Goal: Transaction & Acquisition: Purchase product/service

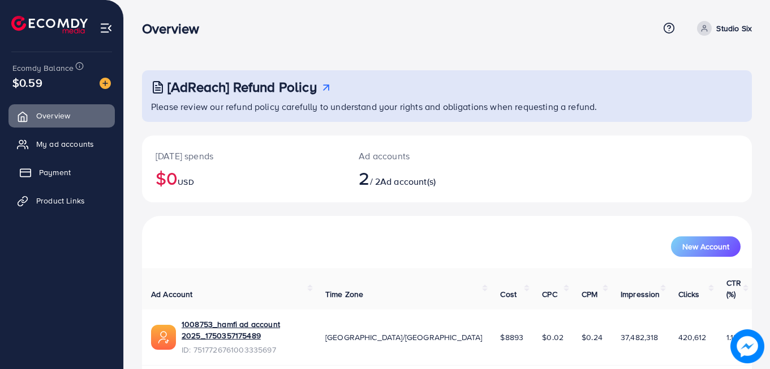
click at [56, 177] on span "Payment" at bounding box center [55, 171] width 32 height 11
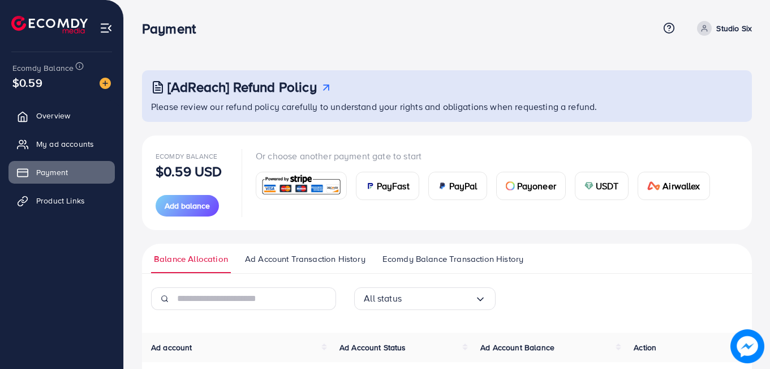
scroll to position [101, 0]
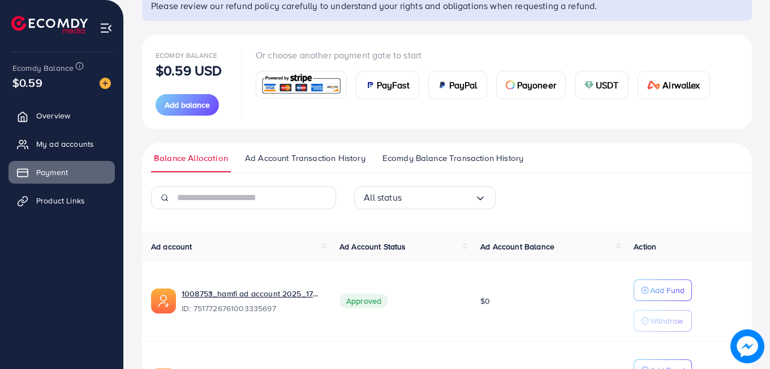
click at [594, 87] on img at bounding box center [589, 84] width 9 height 9
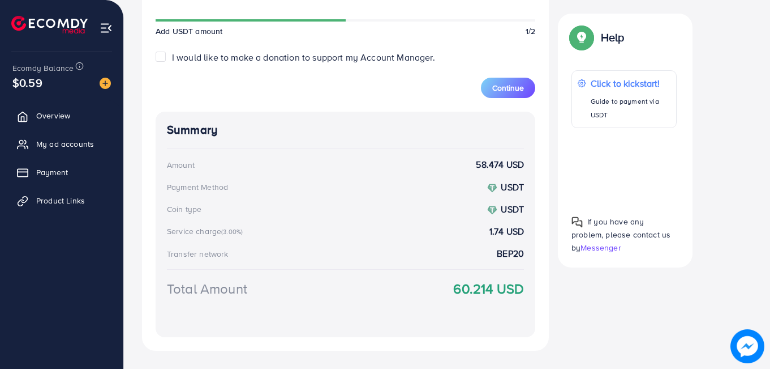
scroll to position [464, 0]
type input "**"
click at [496, 89] on span "Continue" at bounding box center [509, 88] width 32 height 11
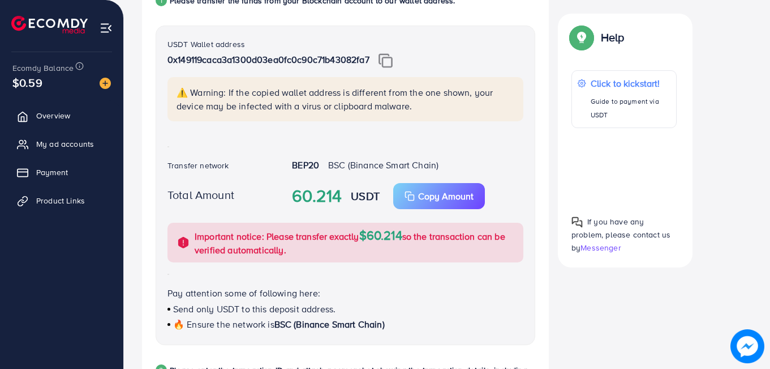
scroll to position [217, 0]
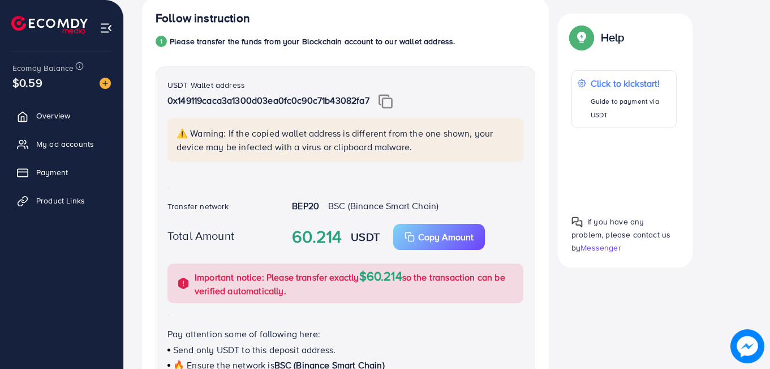
click at [389, 100] on img at bounding box center [386, 101] width 14 height 15
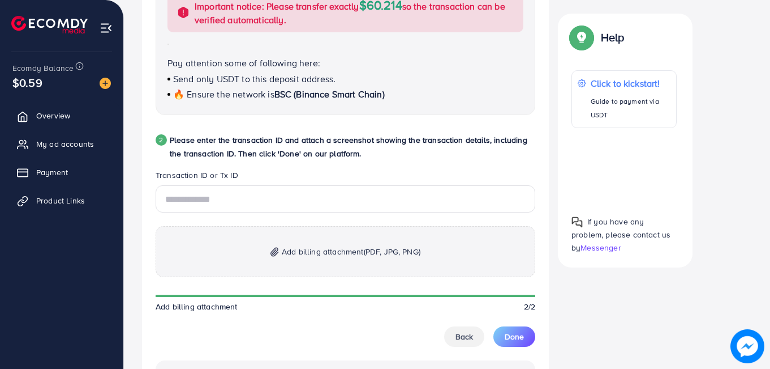
scroll to position [492, 0]
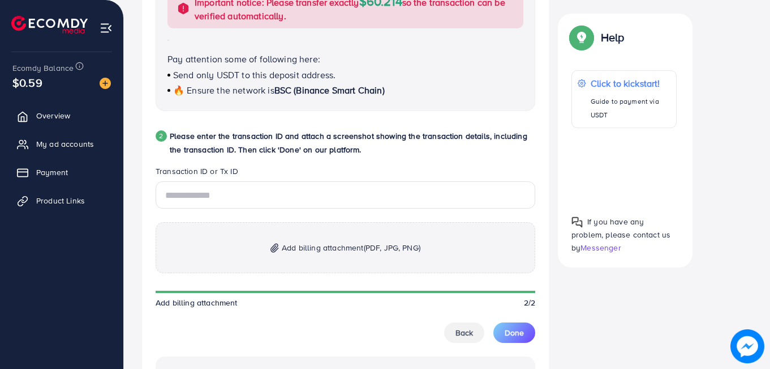
click at [328, 238] on p "Add billing attachment (PDF, JPG, PNG)" at bounding box center [346, 247] width 380 height 51
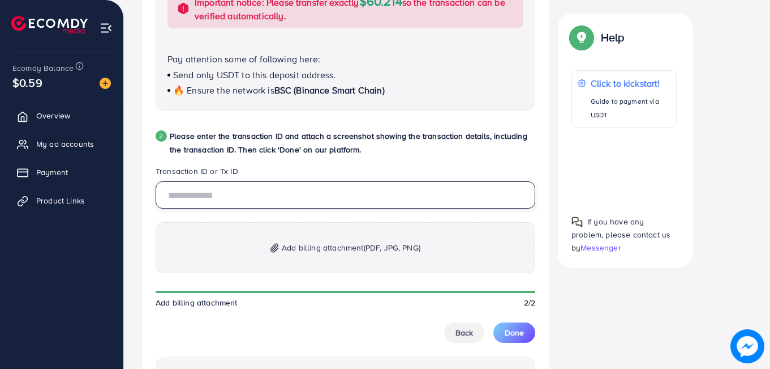
click at [284, 197] on input "text" at bounding box center [346, 194] width 380 height 27
paste input "**********"
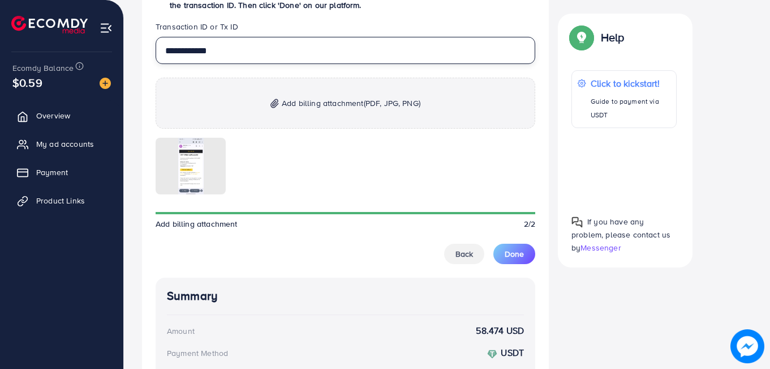
scroll to position [650, 0]
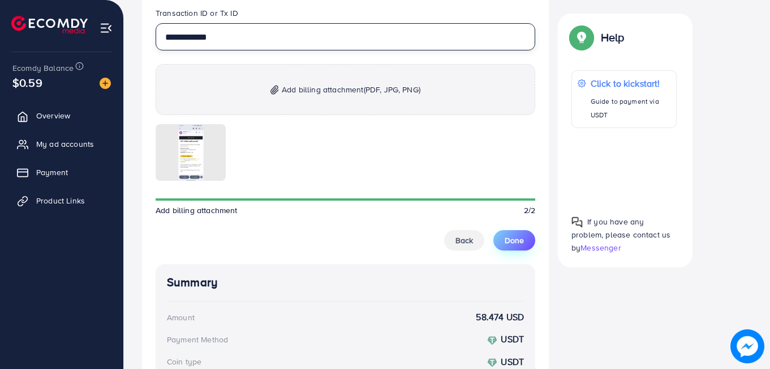
type input "**********"
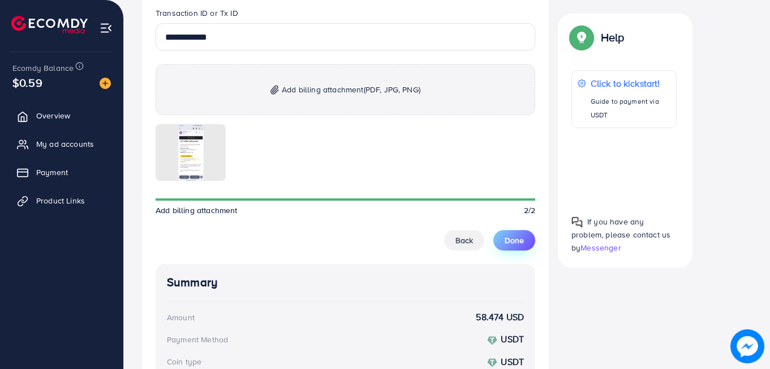
click at [499, 240] on button "Done" at bounding box center [515, 240] width 42 height 20
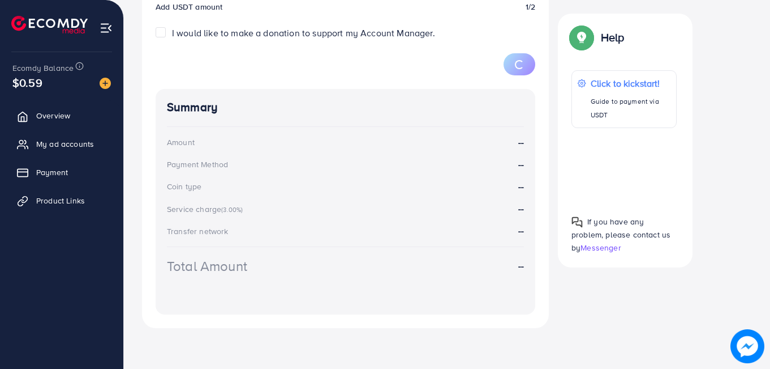
scroll to position [199, 0]
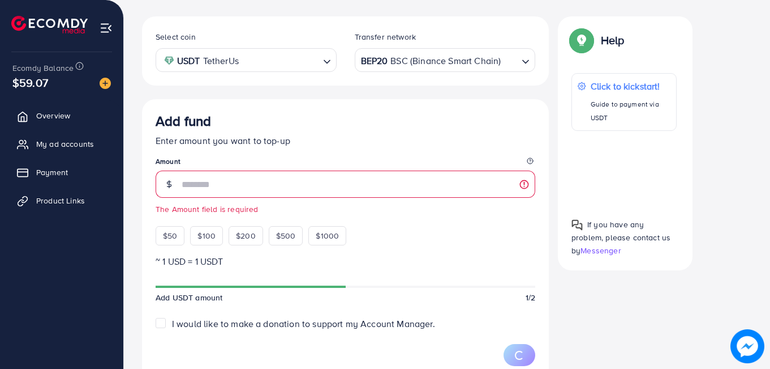
scroll to position [199, 0]
click at [68, 177] on span "Payment" at bounding box center [52, 171] width 32 height 11
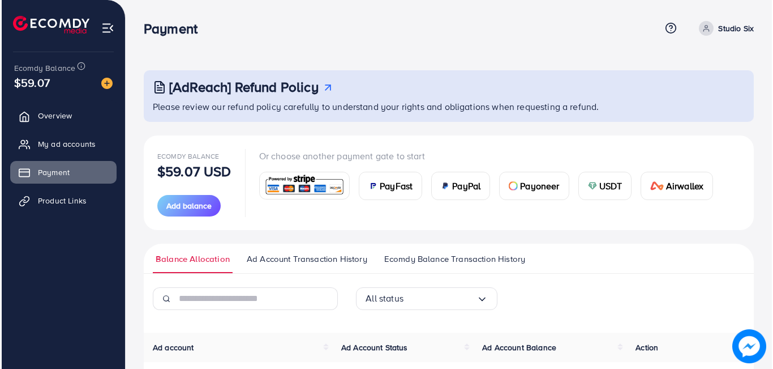
scroll to position [200, 0]
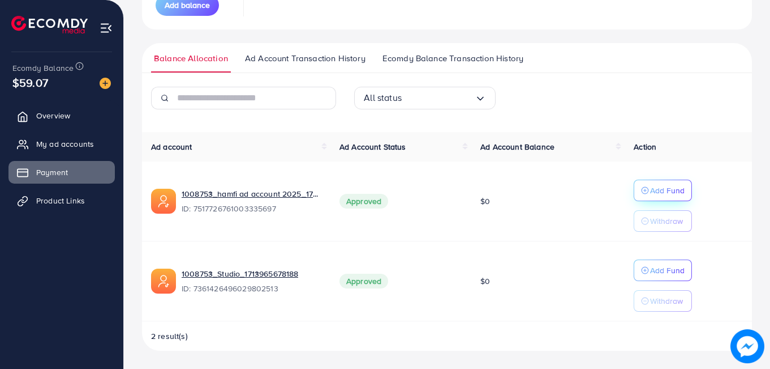
click at [641, 191] on icon "button" at bounding box center [645, 190] width 8 height 8
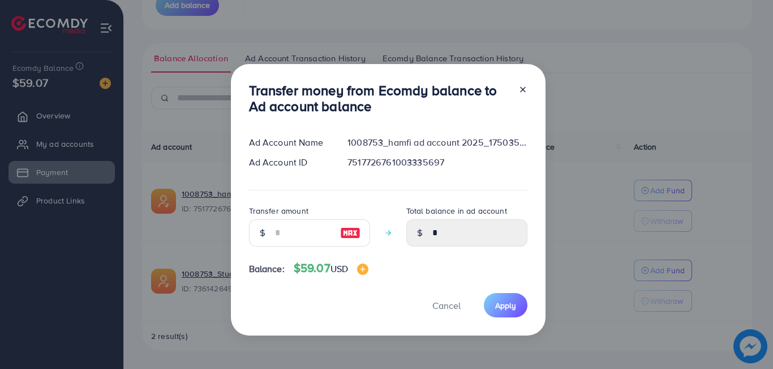
click at [346, 236] on div at bounding box center [350, 232] width 39 height 27
click at [346, 236] on img at bounding box center [350, 233] width 20 height 14
type input "**"
type input "*****"
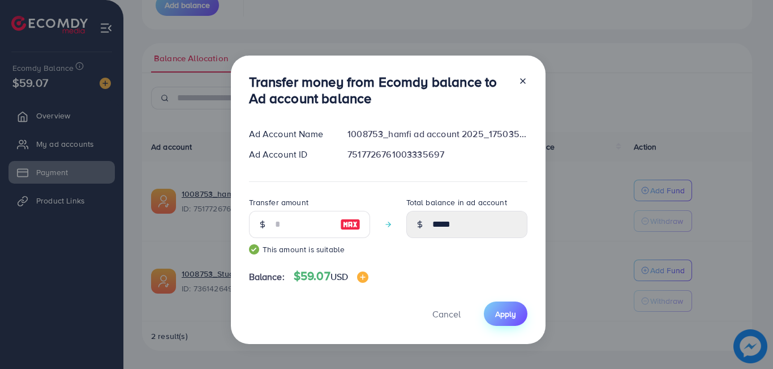
click at [510, 311] on span "Apply" at bounding box center [505, 313] width 21 height 11
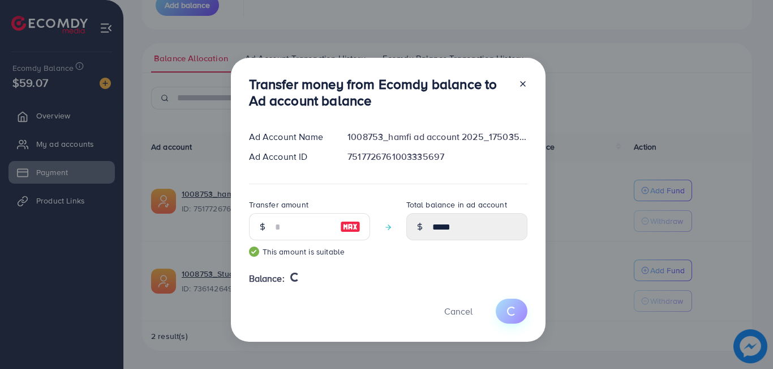
type input "*"
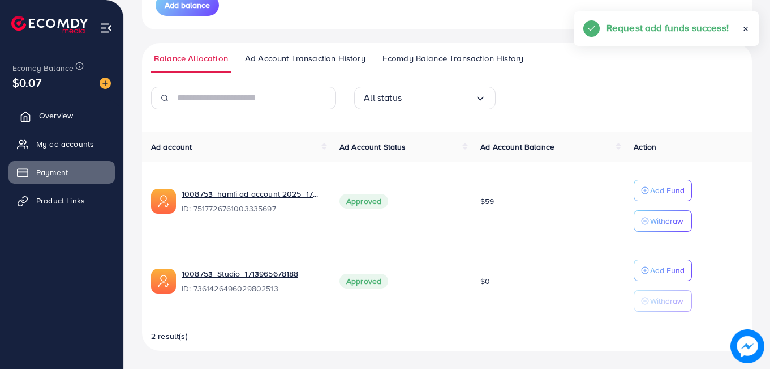
click at [56, 113] on span "Overview" at bounding box center [56, 115] width 34 height 11
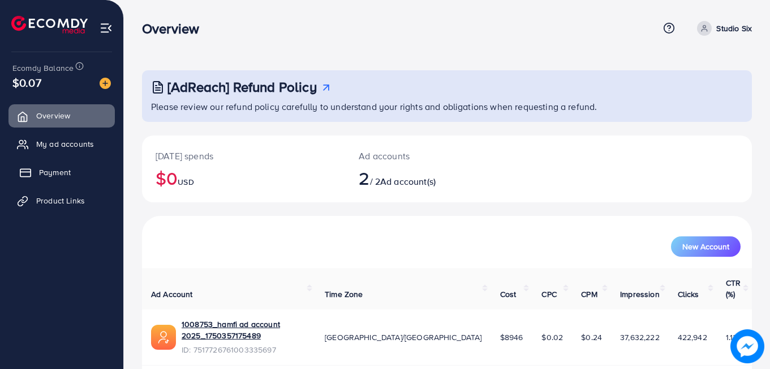
click at [46, 174] on span "Payment" at bounding box center [55, 171] width 32 height 11
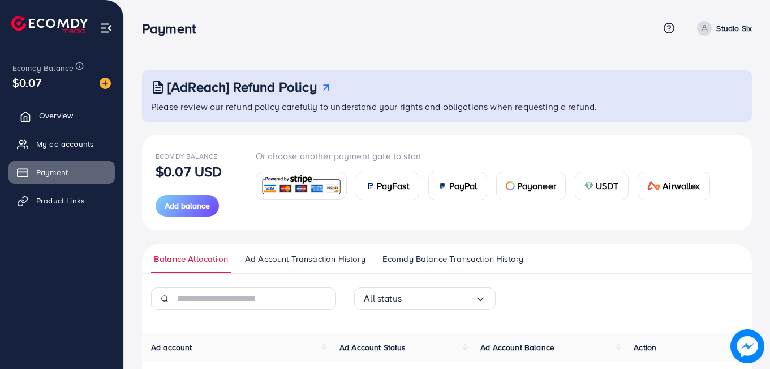
click at [41, 114] on span "Overview" at bounding box center [56, 115] width 34 height 11
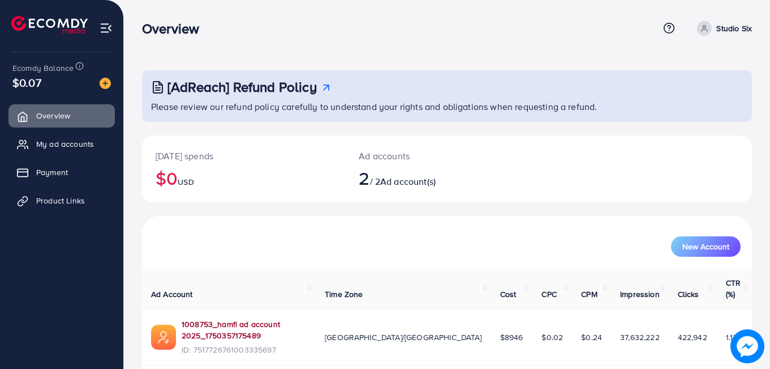
click at [286, 318] on link "1008753_hamfi ad account 2025_1750357175489" at bounding box center [244, 329] width 125 height 23
